Goal: Task Accomplishment & Management: Manage account settings

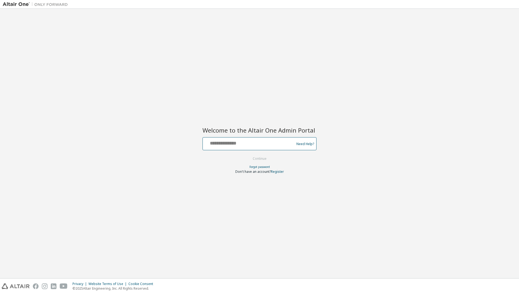
click at [234, 145] on input "text" at bounding box center [249, 143] width 89 height 8
type input "**********"
click at [256, 156] on button "Continue" at bounding box center [259, 159] width 25 height 8
